Goal: Check status: Check status

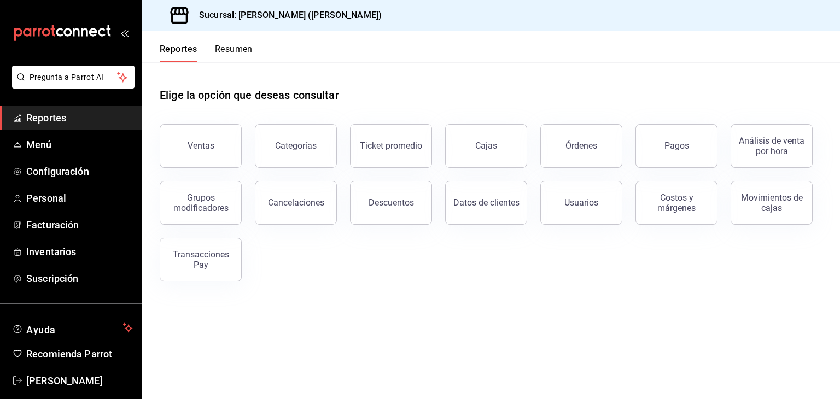
click at [243, 42] on div "Reportes Resumen" at bounding box center [197, 47] width 111 height 32
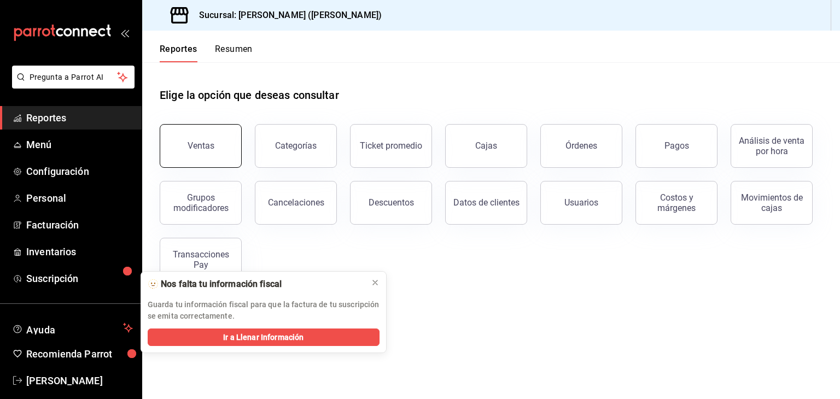
click at [208, 153] on button "Ventas" at bounding box center [201, 146] width 82 height 44
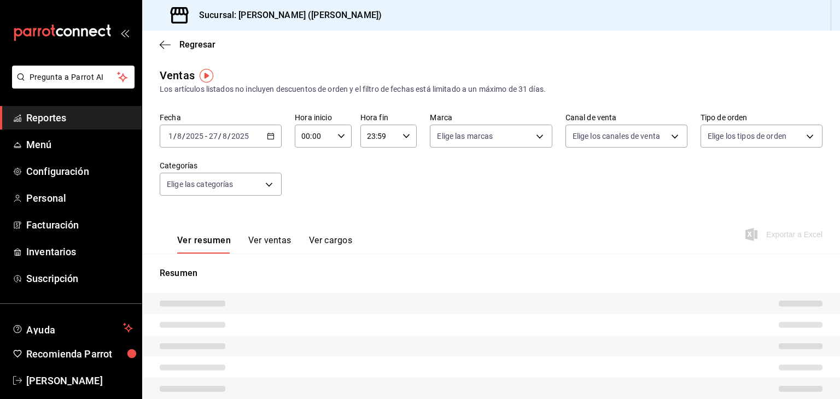
type input "UBER_EATS"
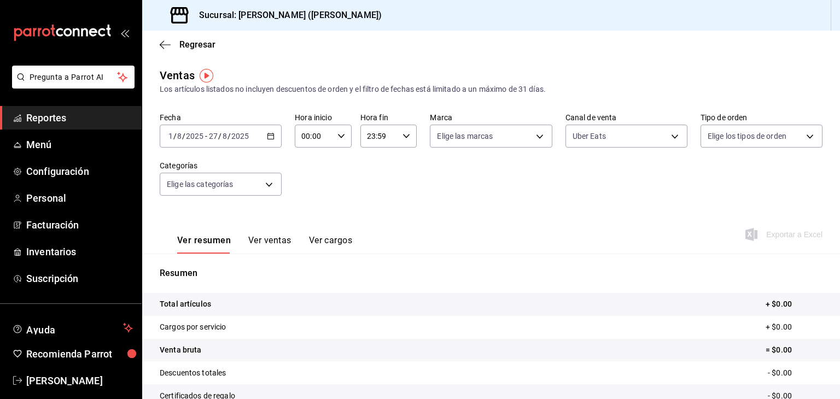
click at [268, 138] on \(Stroke\) "button" at bounding box center [271, 136] width 7 height 6
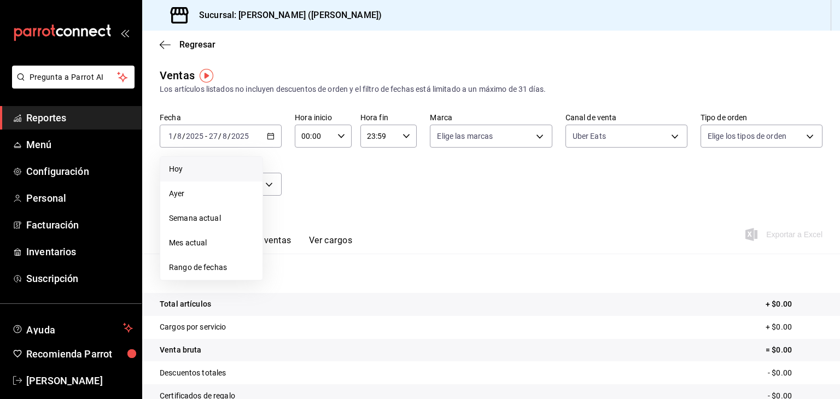
click at [211, 164] on span "Hoy" at bounding box center [211, 169] width 85 height 11
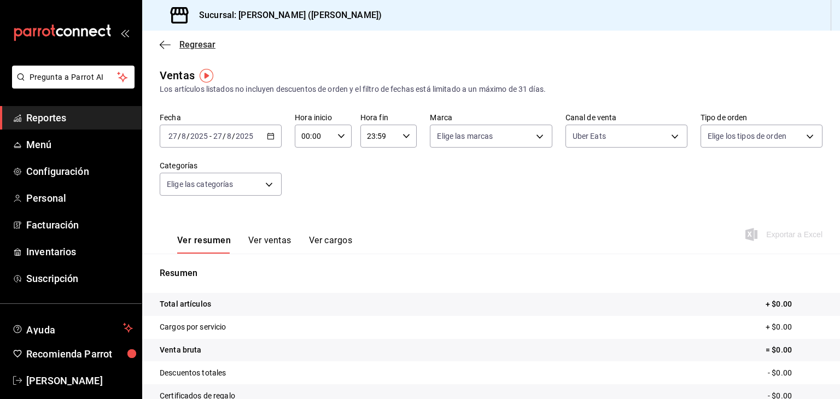
click at [194, 45] on span "Regresar" at bounding box center [197, 44] width 36 height 10
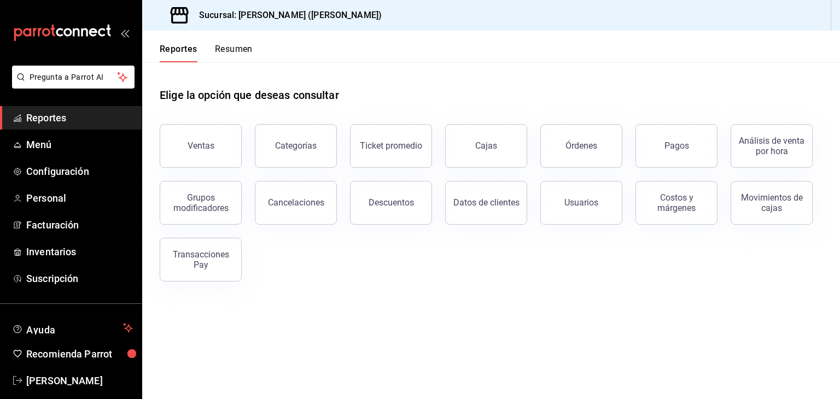
click at [238, 45] on button "Resumen" at bounding box center [234, 53] width 38 height 19
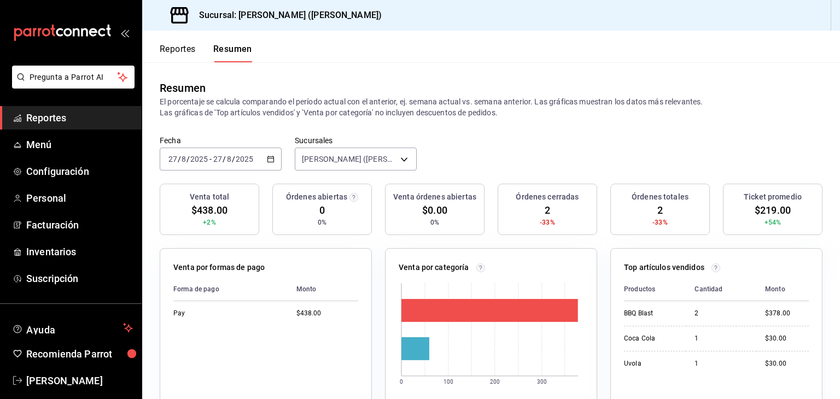
click at [226, 158] on input "8" at bounding box center [228, 159] width 5 height 9
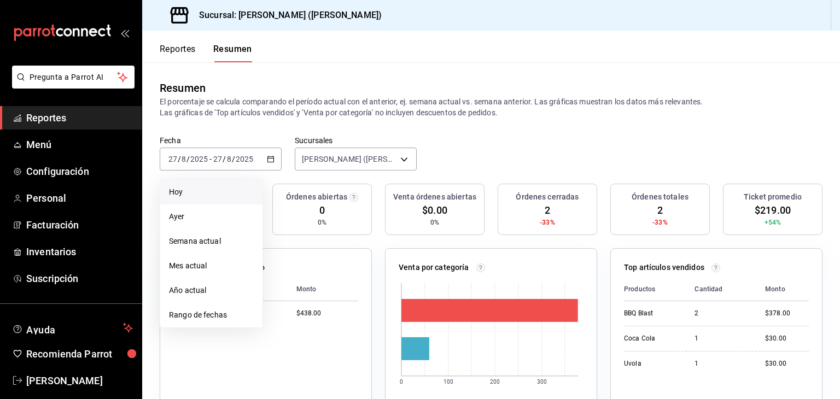
click at [219, 188] on span "Hoy" at bounding box center [211, 192] width 85 height 11
